Goal: Information Seeking & Learning: Learn about a topic

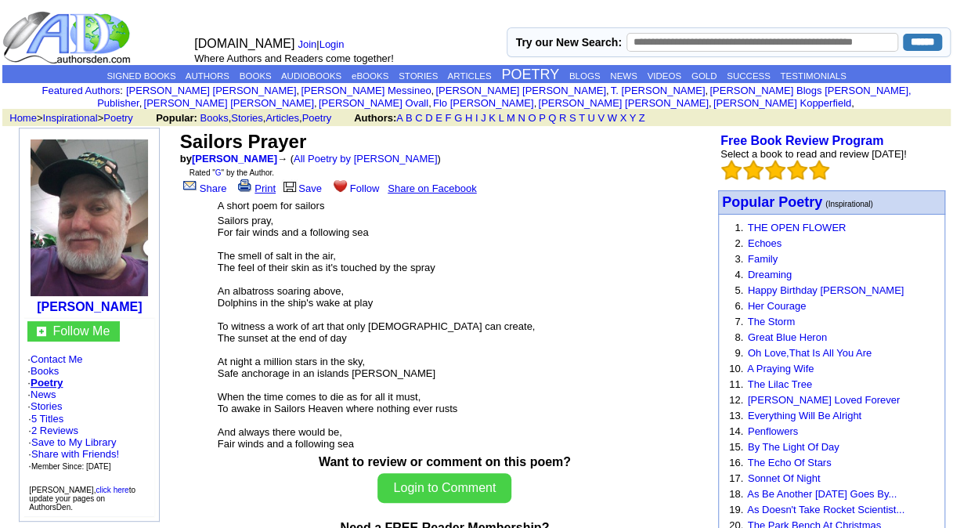
click at [256, 183] on link "Print" at bounding box center [255, 189] width 41 height 12
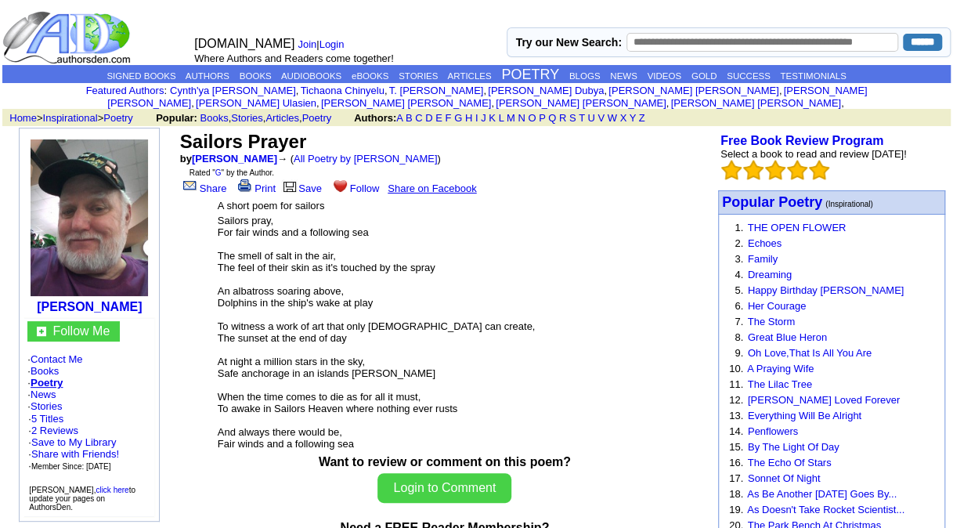
drag, startPoint x: 255, startPoint y: 192, endPoint x: 255, endPoint y: 313, distance: 120.6
click at [255, 313] on center "Sailors Prayer by [PERSON_NAME] → ( All Poetry by [PERSON_NAME] ) Rated " G " b…" at bounding box center [445, 291] width 536 height 327
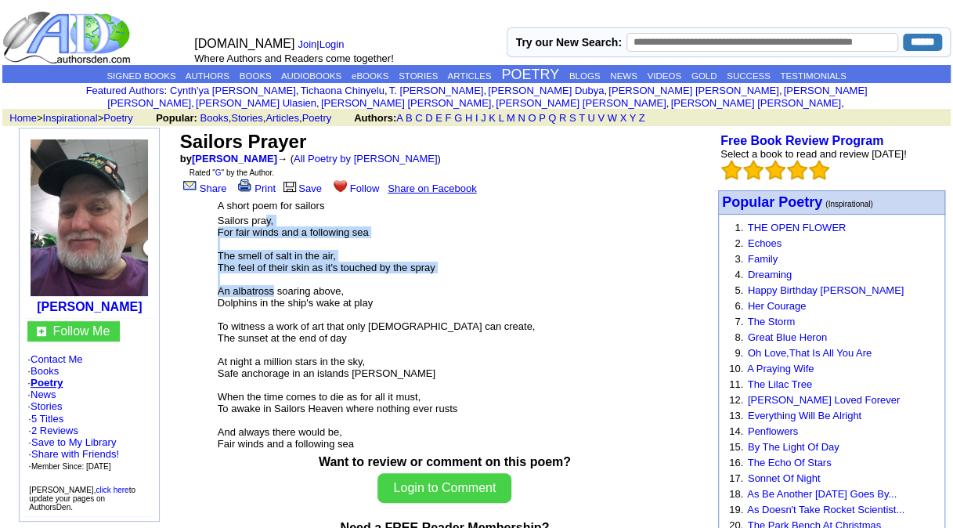
drag, startPoint x: 322, startPoint y: 202, endPoint x: 332, endPoint y: 294, distance: 92.2
click at [332, 294] on table "A short poem for sailors Sailors pray, For fair winds and a following sea The s…" at bounding box center [444, 326] width 459 height 258
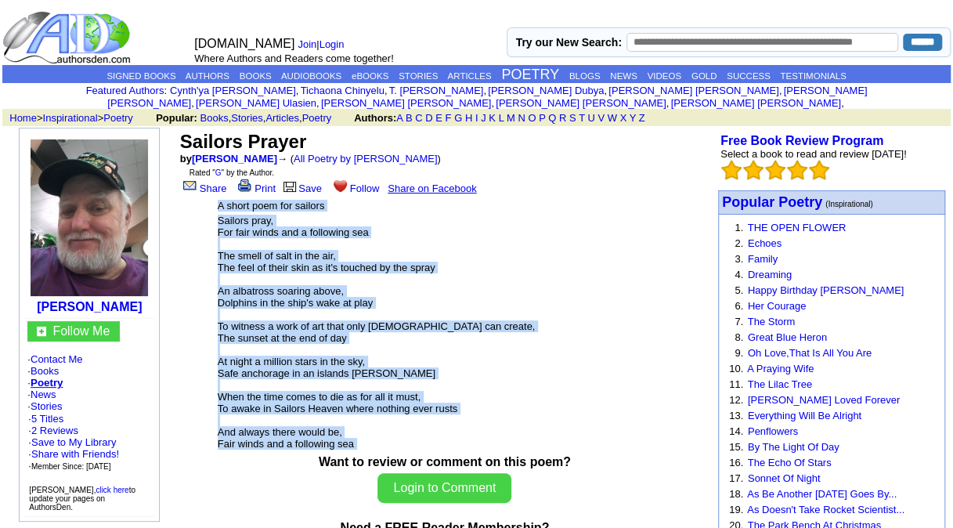
drag, startPoint x: 332, startPoint y: 294, endPoint x: 413, endPoint y: 445, distance: 171.4
click at [413, 445] on table "A short poem for sailors Sailors pray, For fair winds and a following sea The s…" at bounding box center [444, 326] width 459 height 258
copy tbody "A short poem for sailors Sailors pray, For fair winds and a following sea The s…"
